Goal: Find specific page/section: Find specific page/section

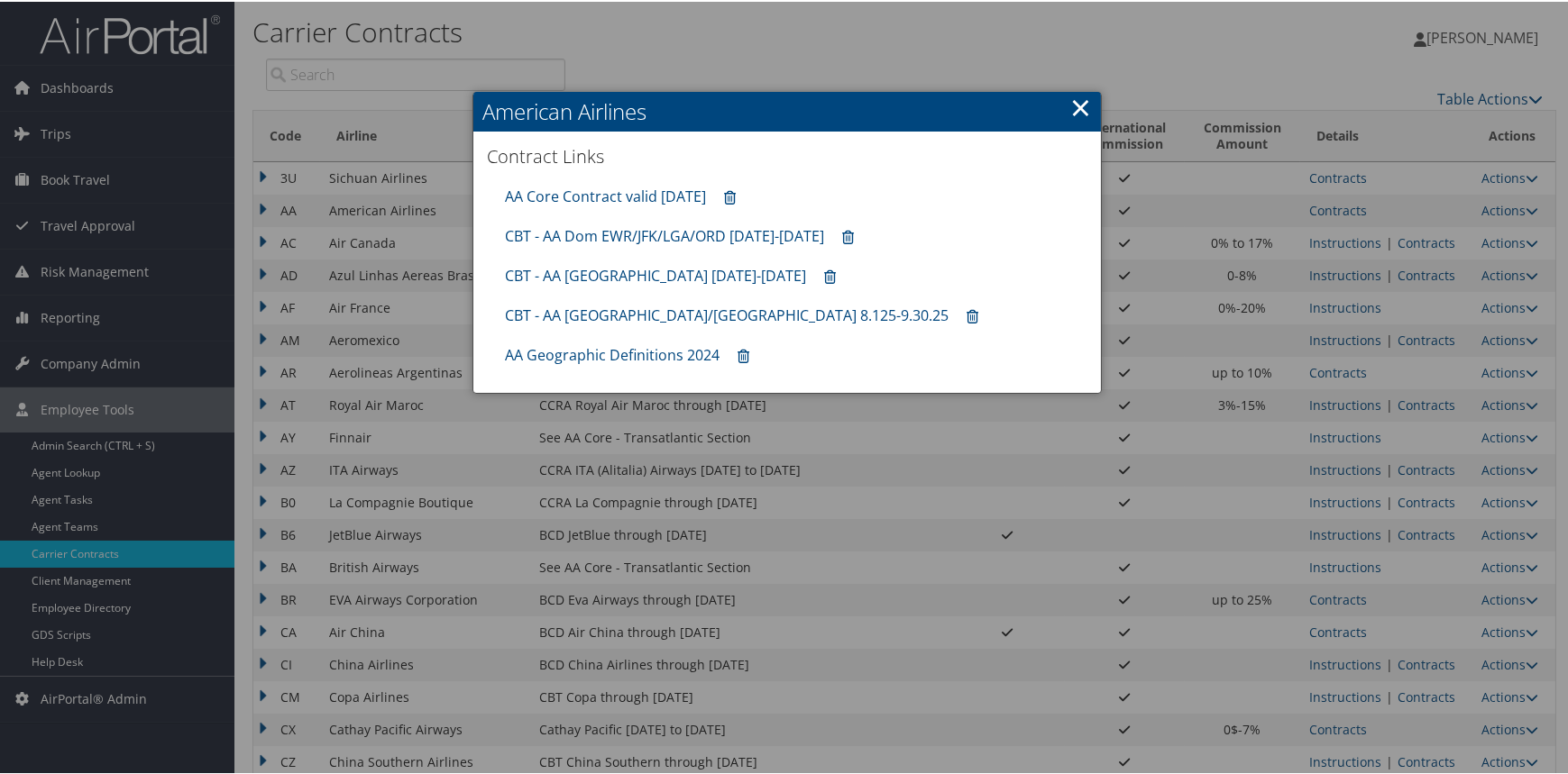
click at [1078, 102] on link "×" at bounding box center [1080, 105] width 21 height 36
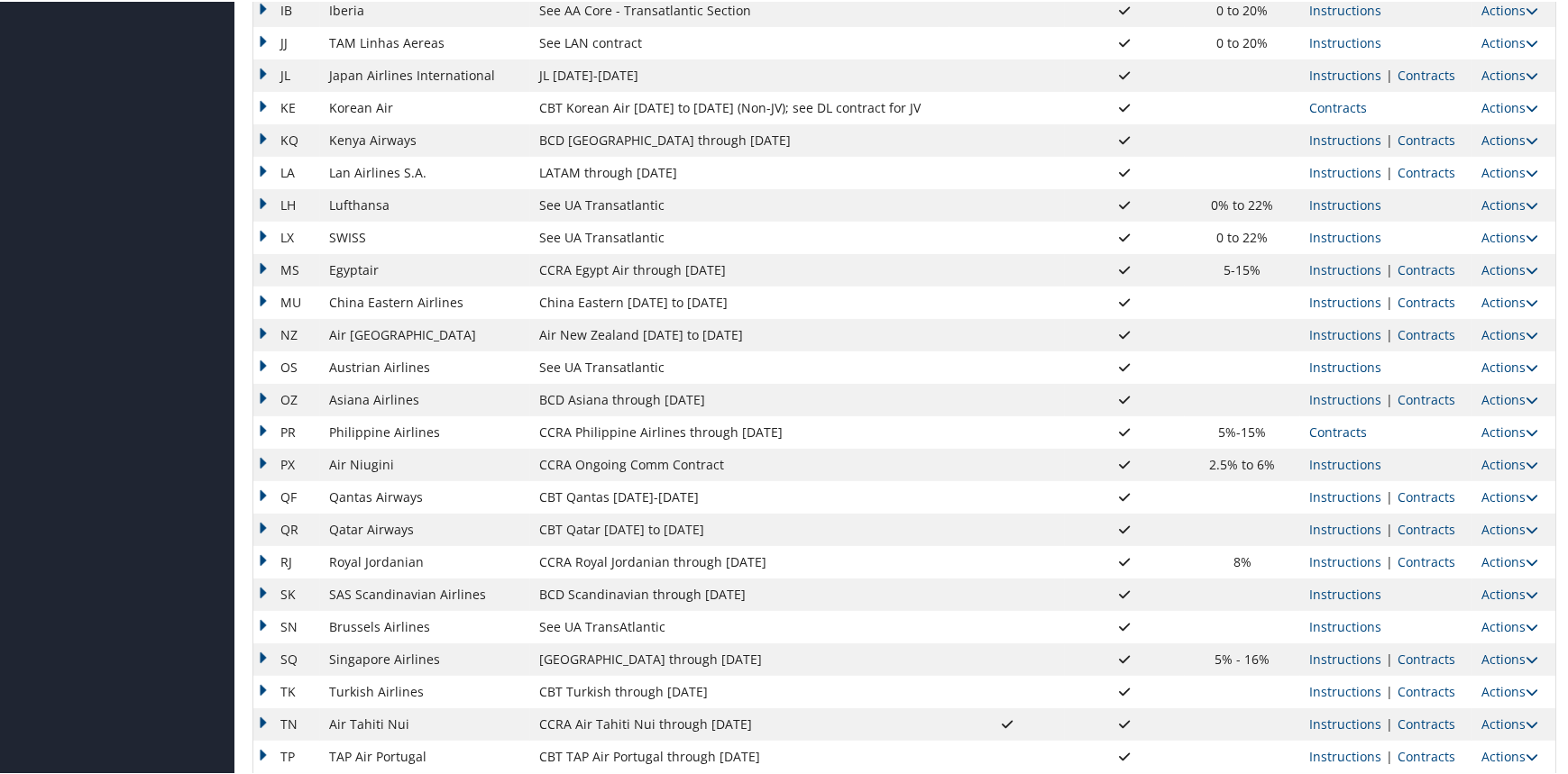
scroll to position [1298, 0]
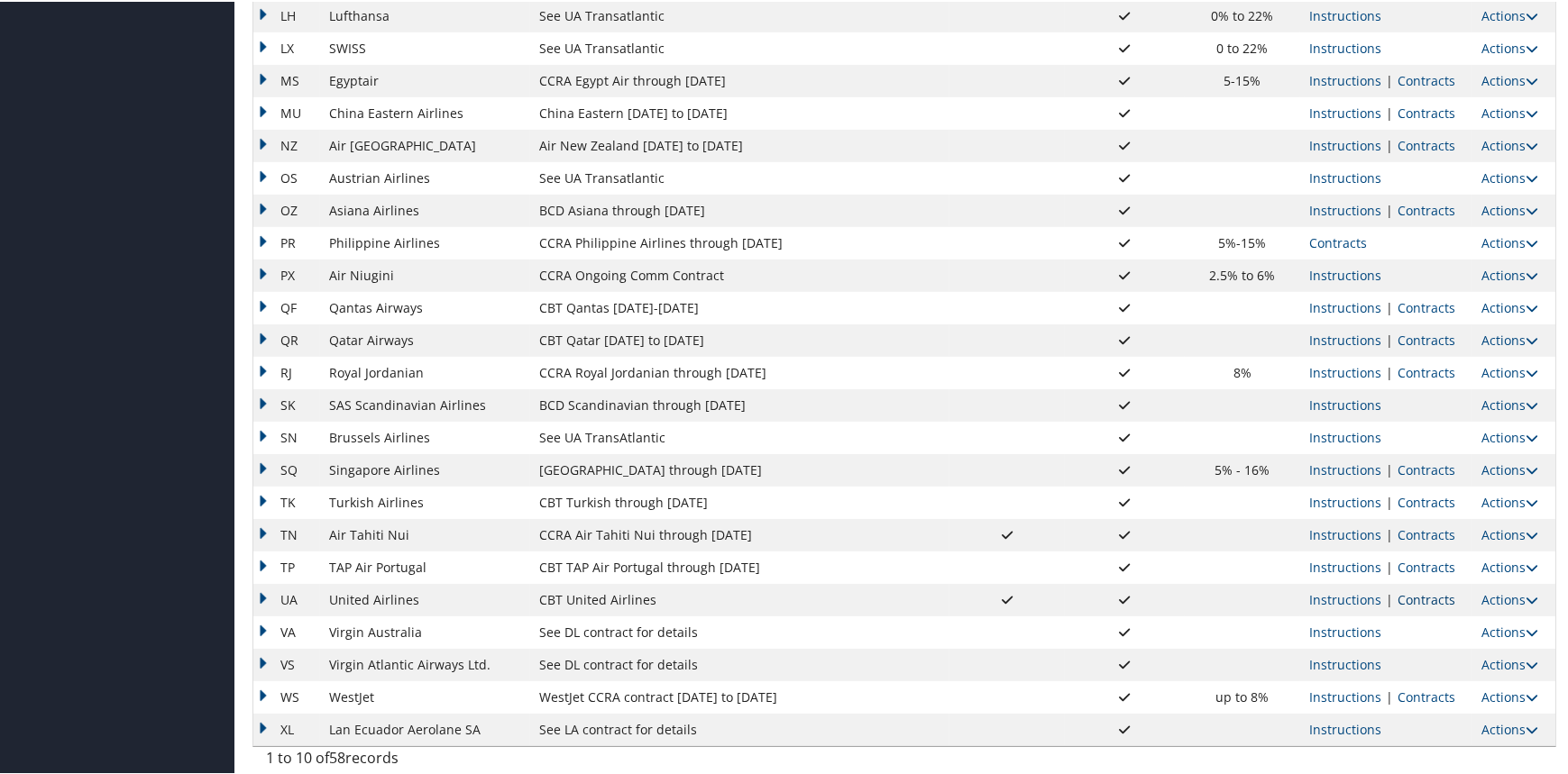
click at [1429, 599] on link "Contracts" at bounding box center [1426, 598] width 58 height 17
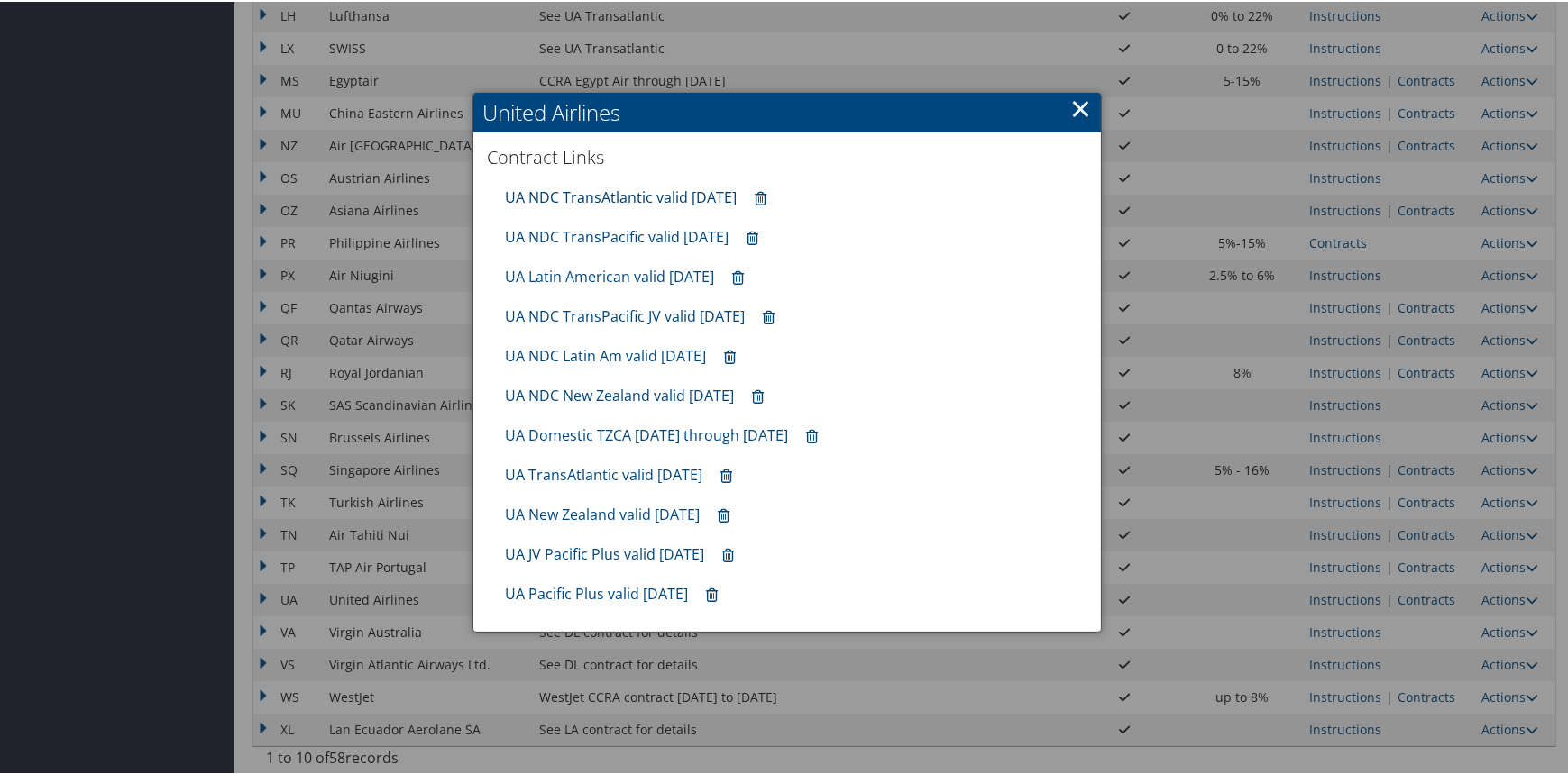
click at [658, 191] on link "UA NDC TransAtlantic valid 30sep25" at bounding box center [620, 196] width 231 height 20
click at [631, 473] on link "UA TransAtlantic valid Sep2025" at bounding box center [603, 473] width 197 height 20
click at [390, 374] on div at bounding box center [787, 387] width 1574 height 774
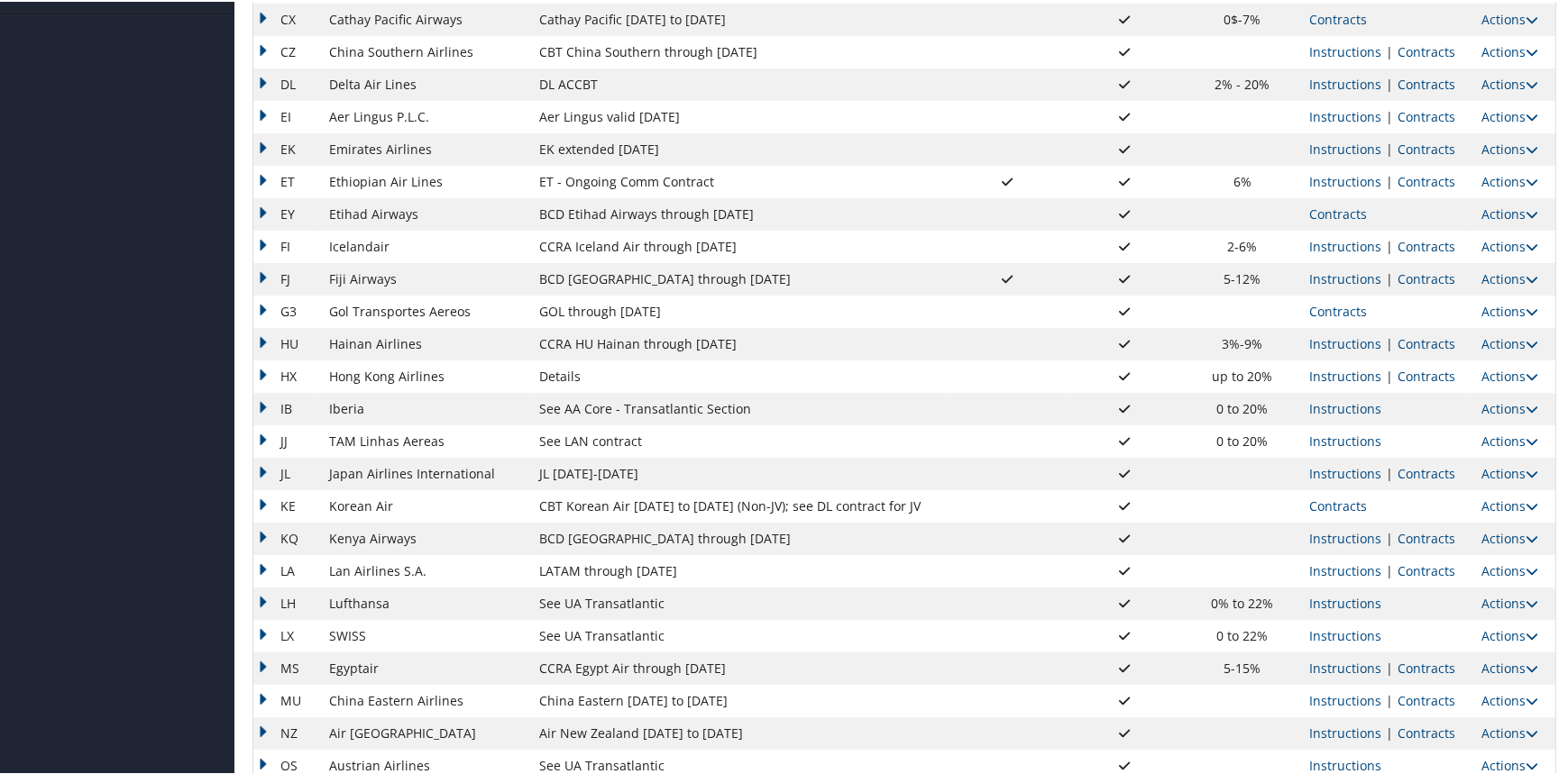
scroll to position [487, 0]
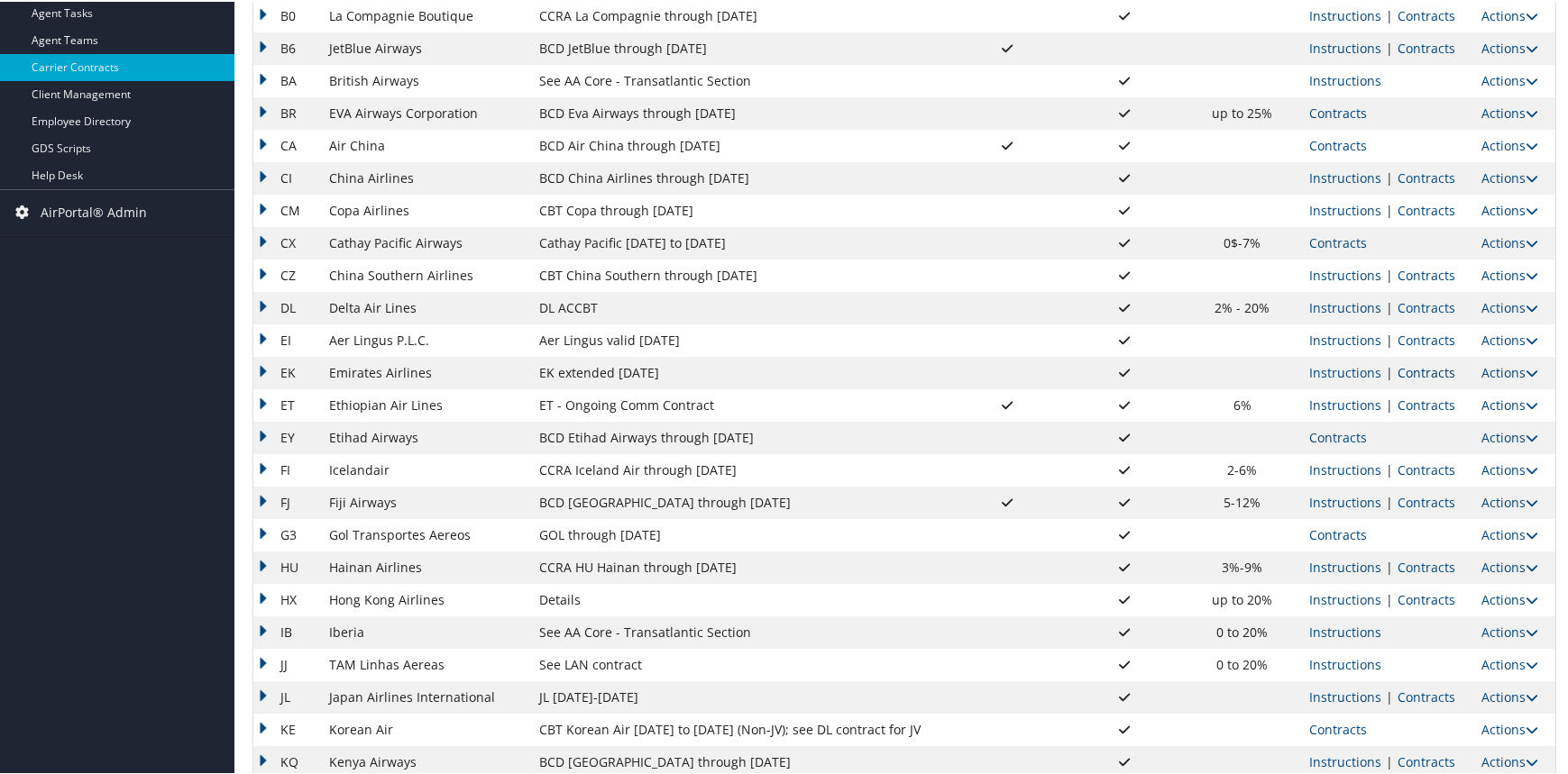
click at [1413, 369] on link "Contracts" at bounding box center [1426, 370] width 58 height 17
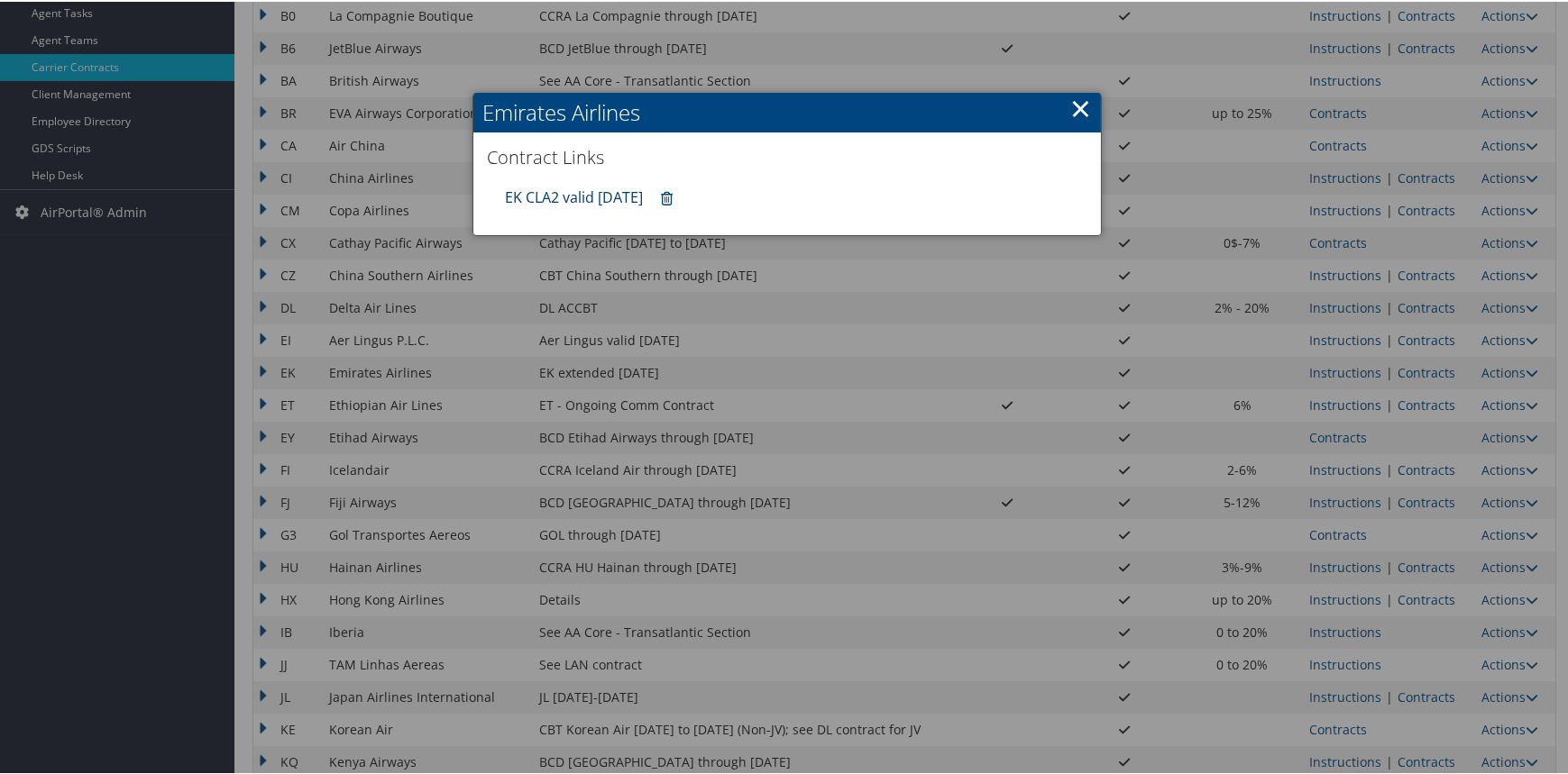
click at [609, 186] on link "EK CLA2 valid 30sep25" at bounding box center [573, 196] width 138 height 20
click at [1076, 93] on link "×" at bounding box center [1080, 106] width 21 height 36
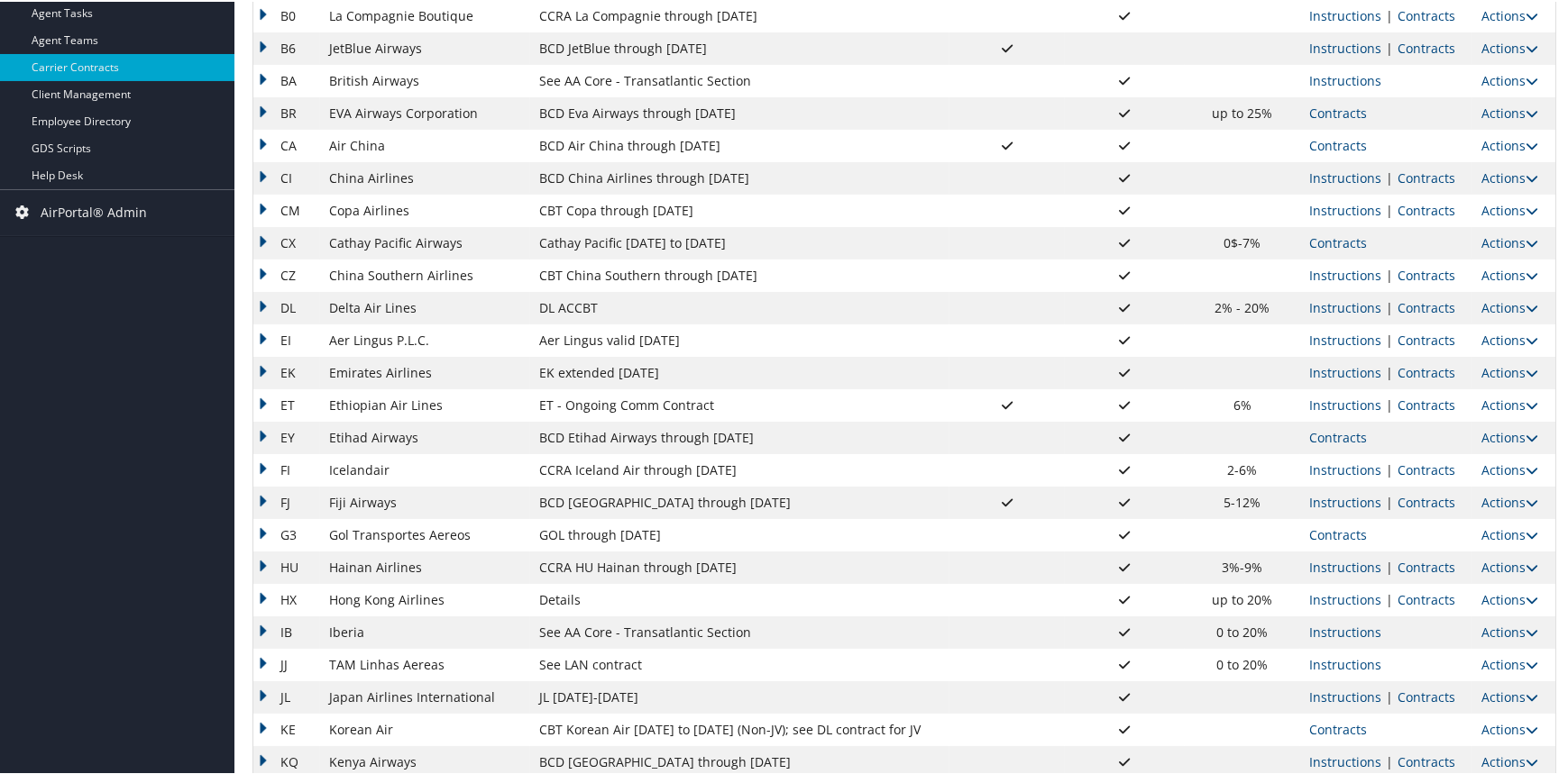
scroll to position [0, 0]
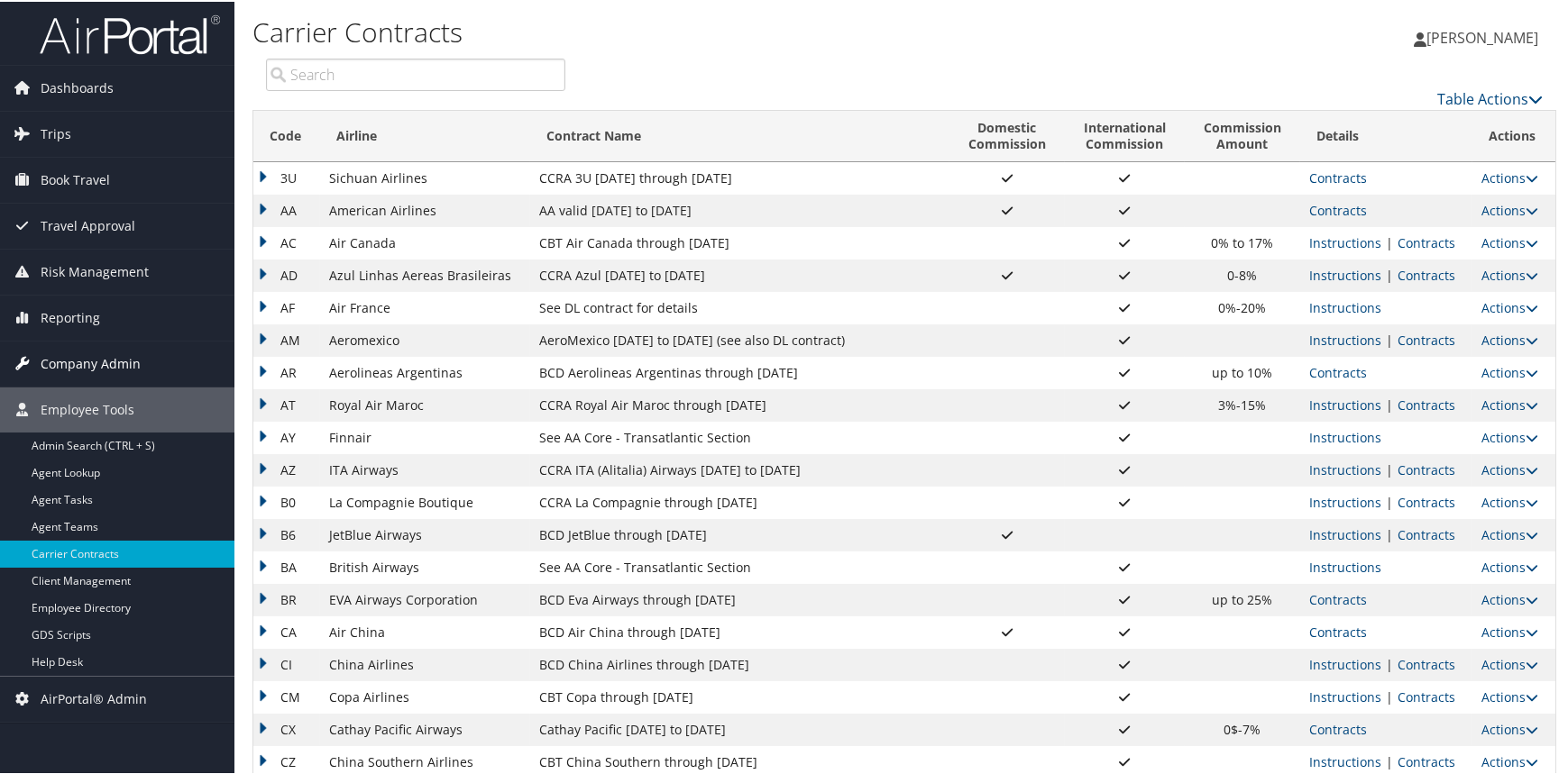
click at [94, 354] on span "Company Admin" at bounding box center [90, 363] width 100 height 45
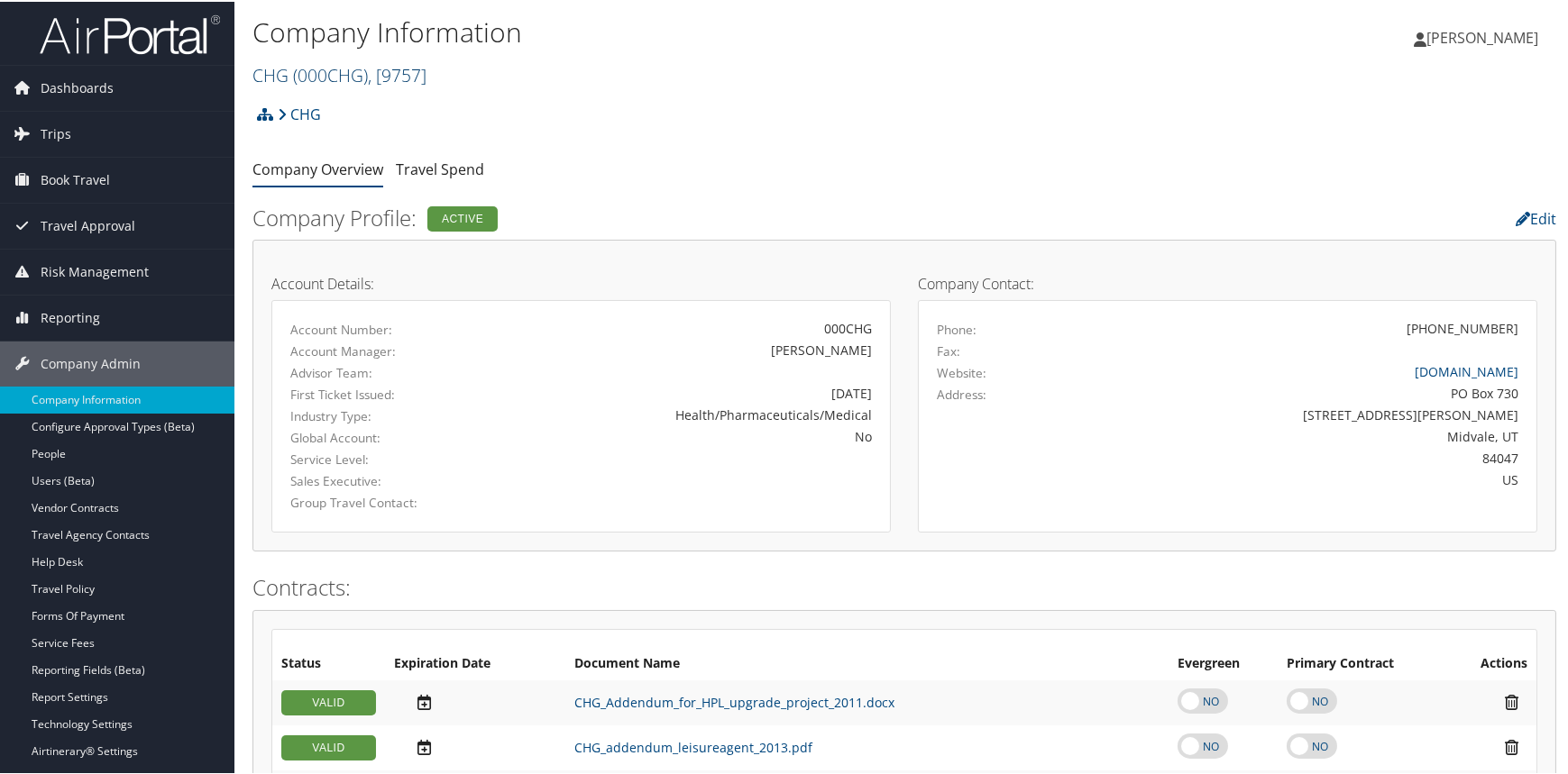
click at [407, 68] on span ", [ 9757 ]" at bounding box center [397, 73] width 59 height 24
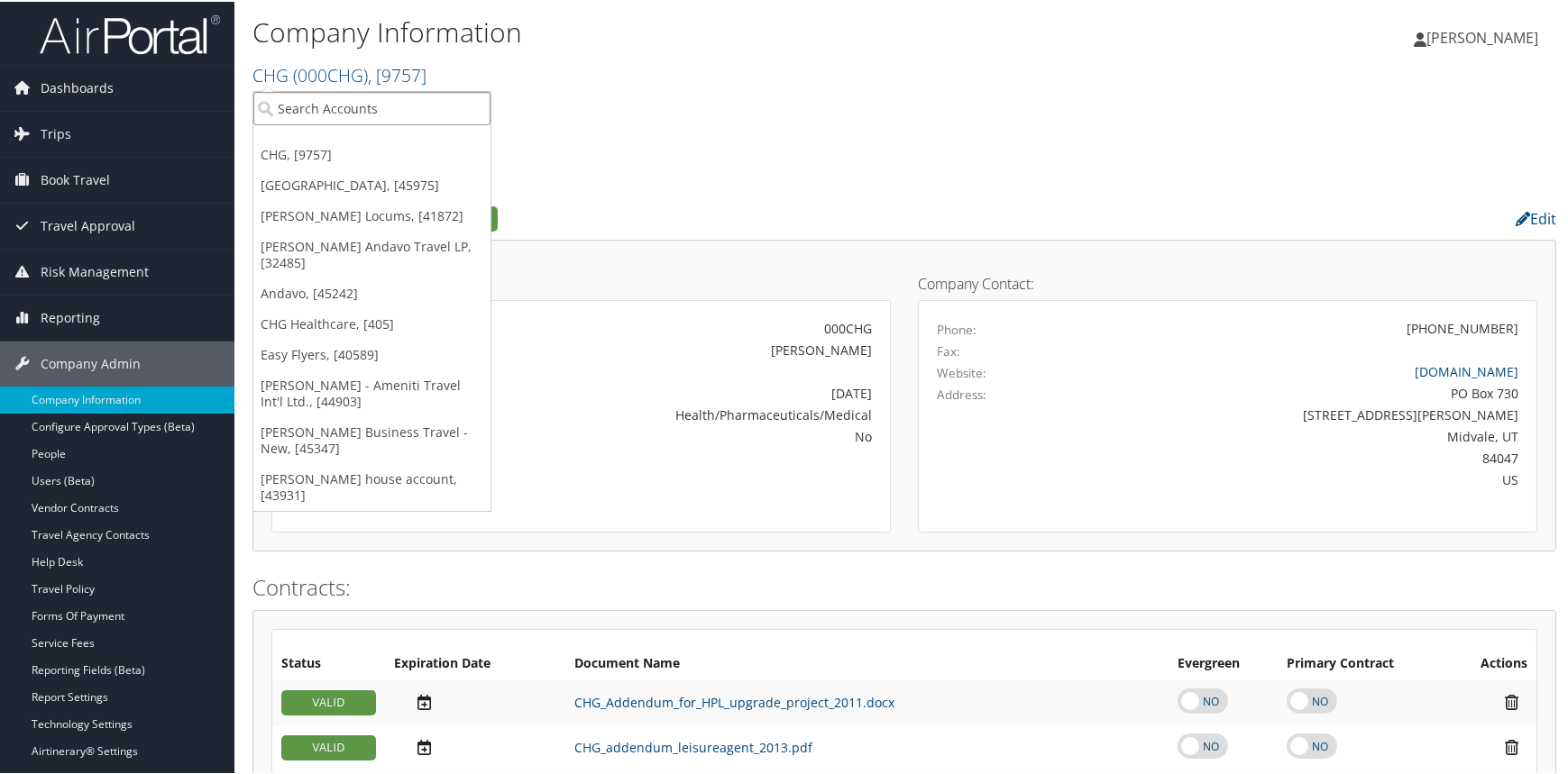
click at [396, 102] on input "search" at bounding box center [372, 107] width 237 height 33
click at [371, 210] on link "[PERSON_NAME] Locums, [41872]" at bounding box center [372, 214] width 237 height 30
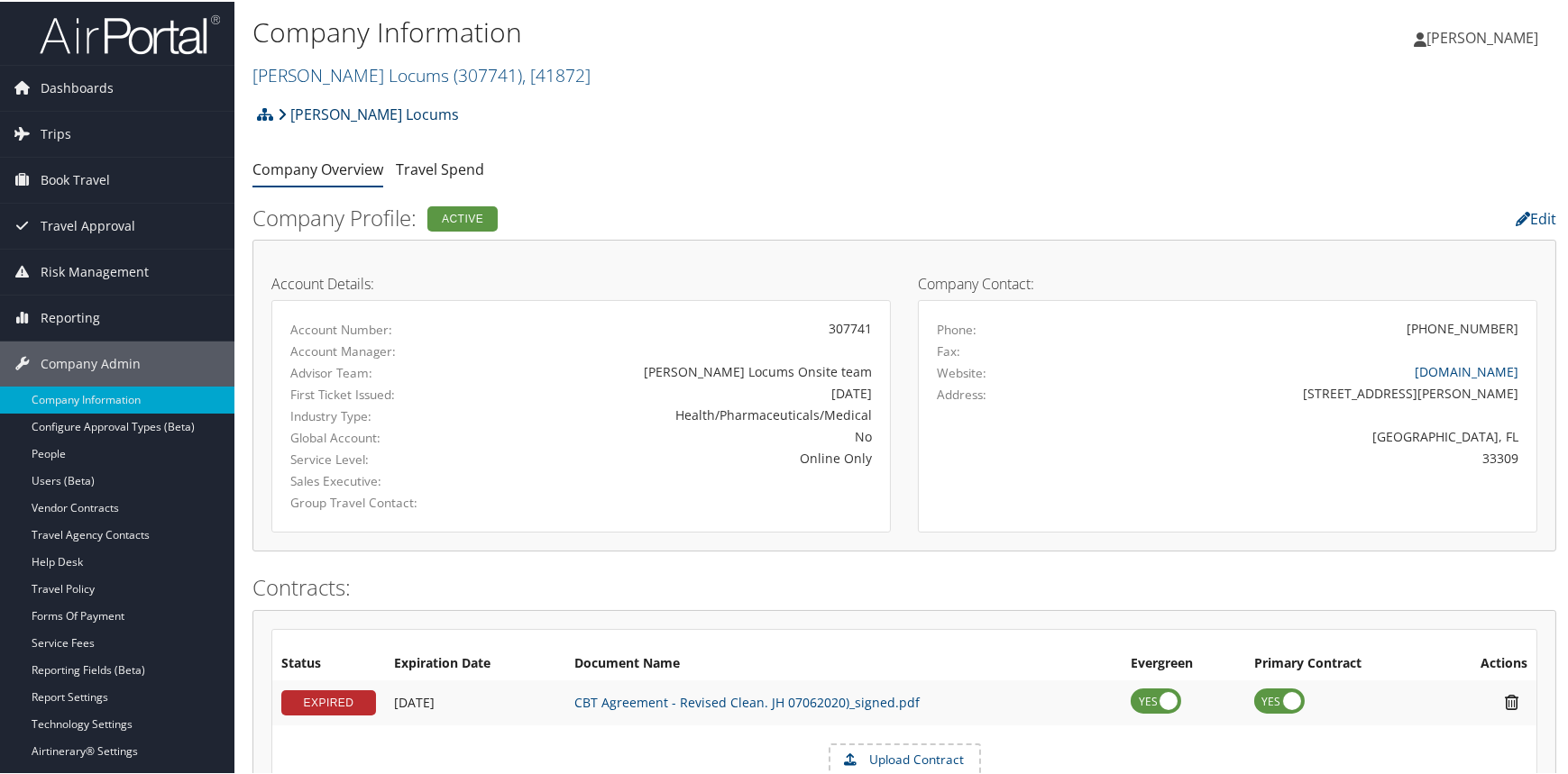
click at [303, 113] on link "[PERSON_NAME] Locums" at bounding box center [368, 113] width 181 height 36
click at [103, 505] on link "Vendor Contracts" at bounding box center [117, 507] width 234 height 27
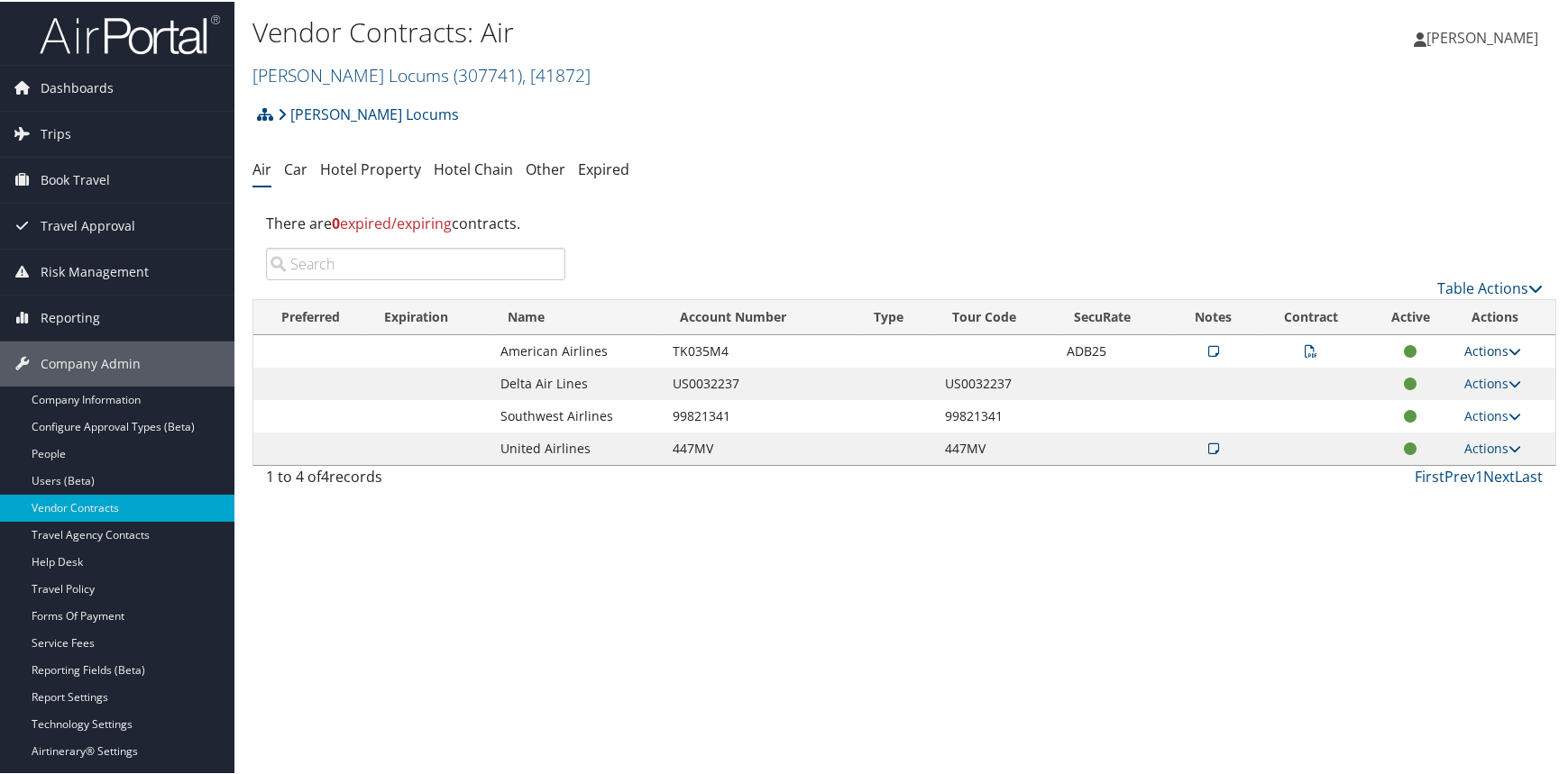
click at [1487, 349] on link "Actions" at bounding box center [1493, 349] width 57 height 17
click at [1451, 370] on link "View Notes" at bounding box center [1450, 375] width 120 height 30
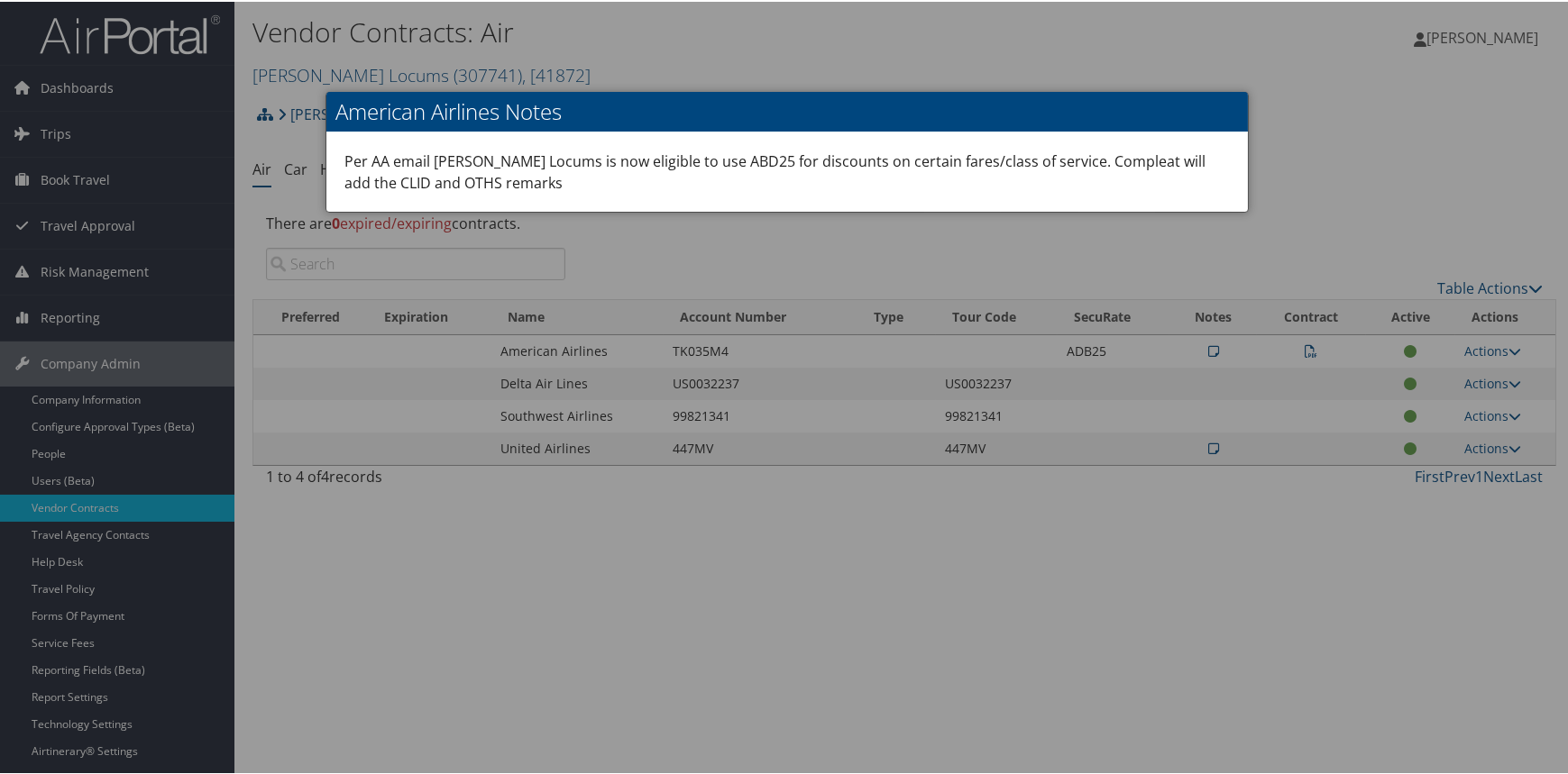
click at [1291, 121] on div at bounding box center [787, 387] width 1574 height 774
